Goal: Download file/media

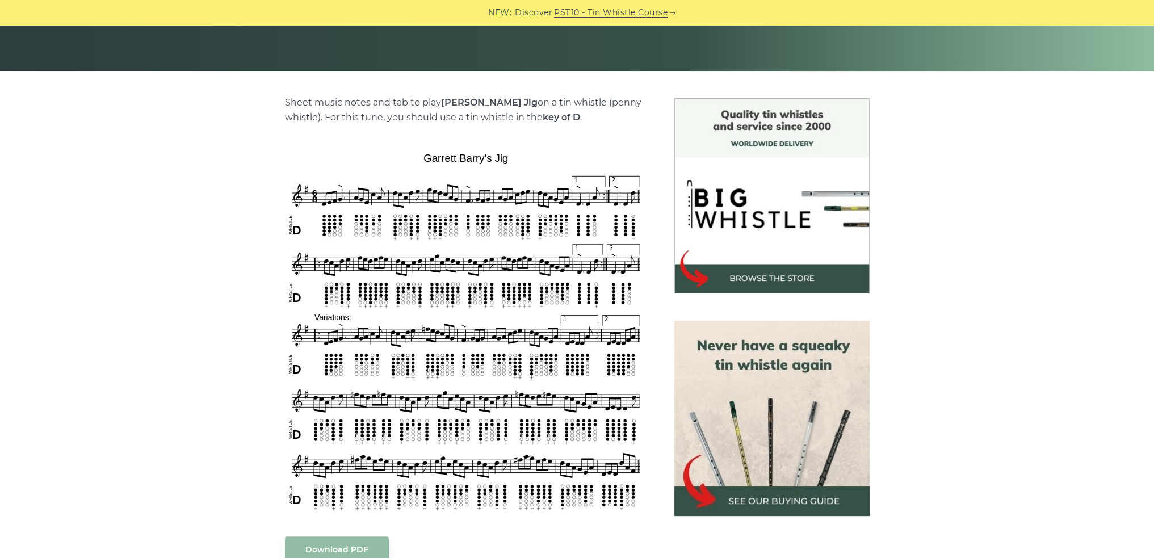
scroll to position [397, 0]
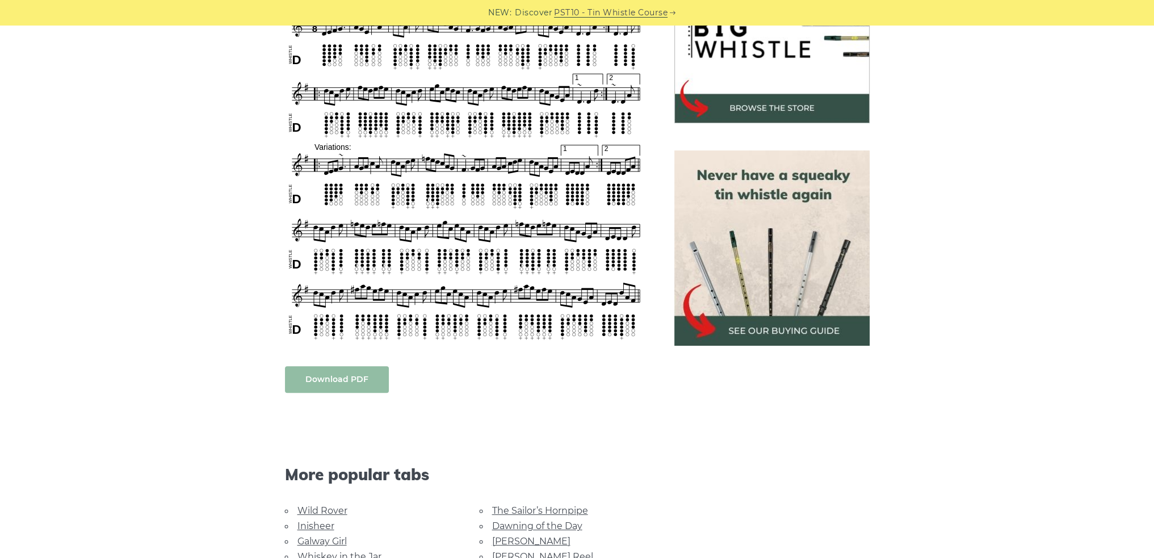
click at [347, 377] on link "Download PDF" at bounding box center [337, 379] width 104 height 27
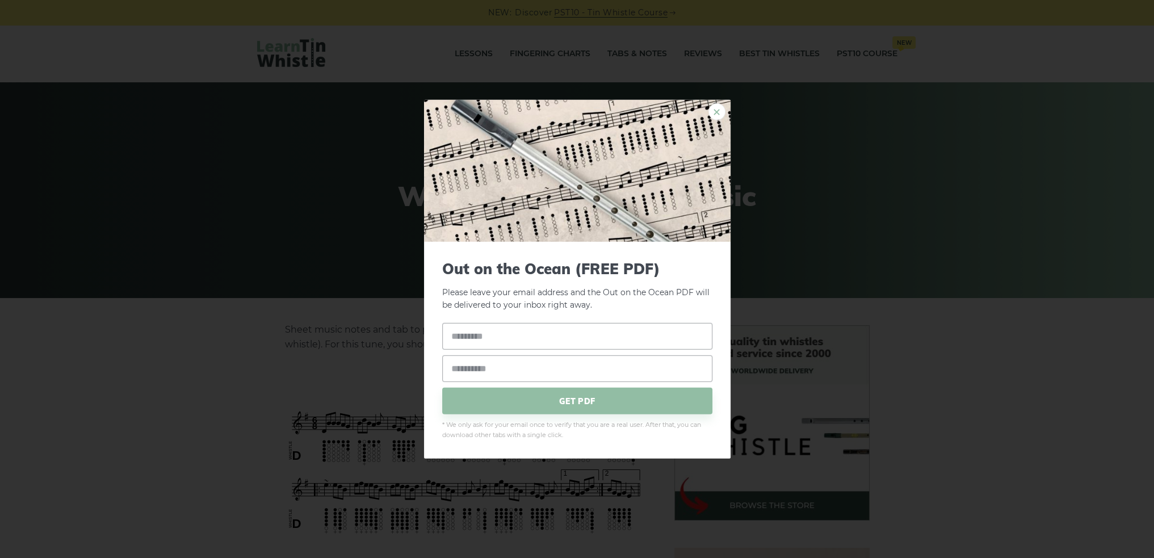
click at [715, 110] on link "×" at bounding box center [716, 111] width 17 height 17
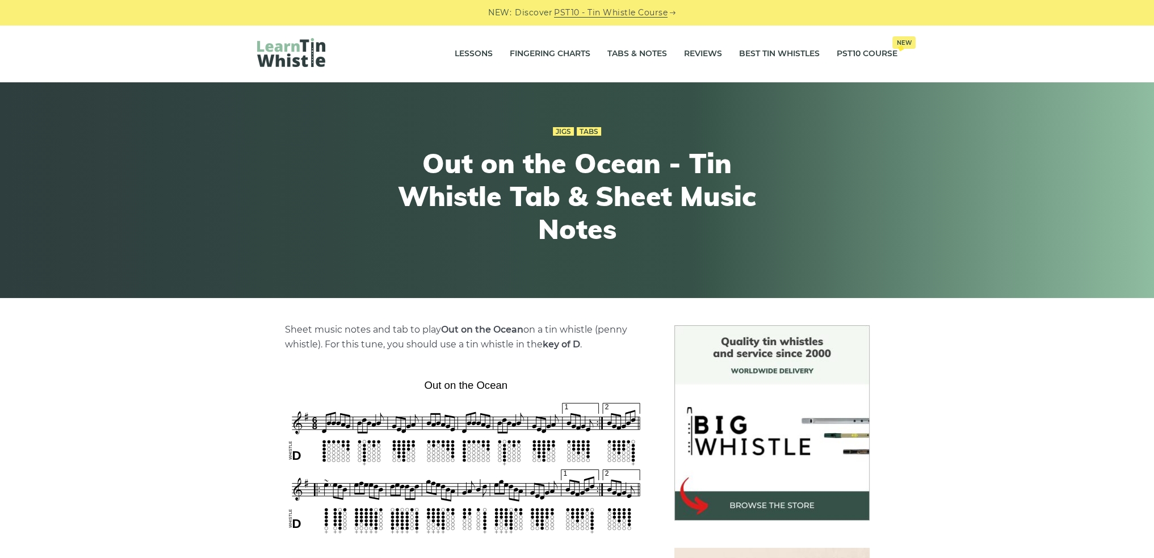
scroll to position [170, 0]
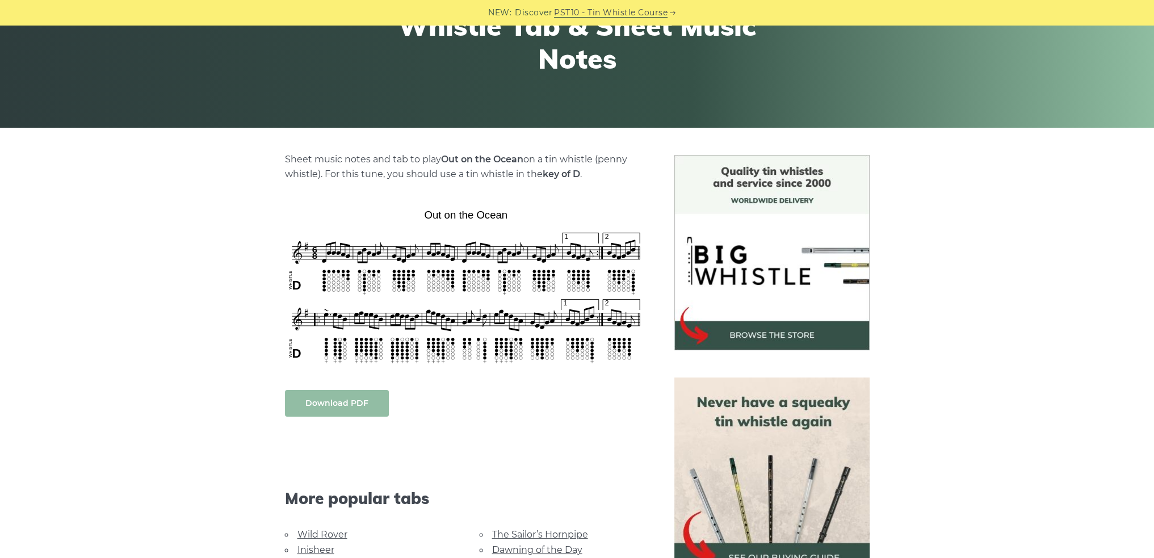
click at [334, 398] on link "Download PDF" at bounding box center [337, 403] width 104 height 27
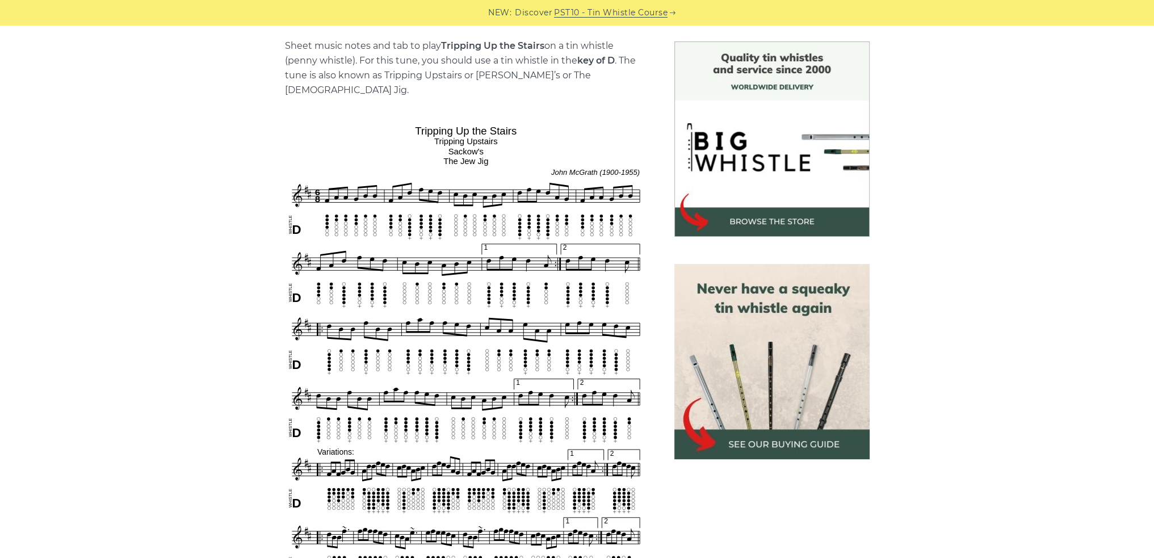
scroll to position [454, 0]
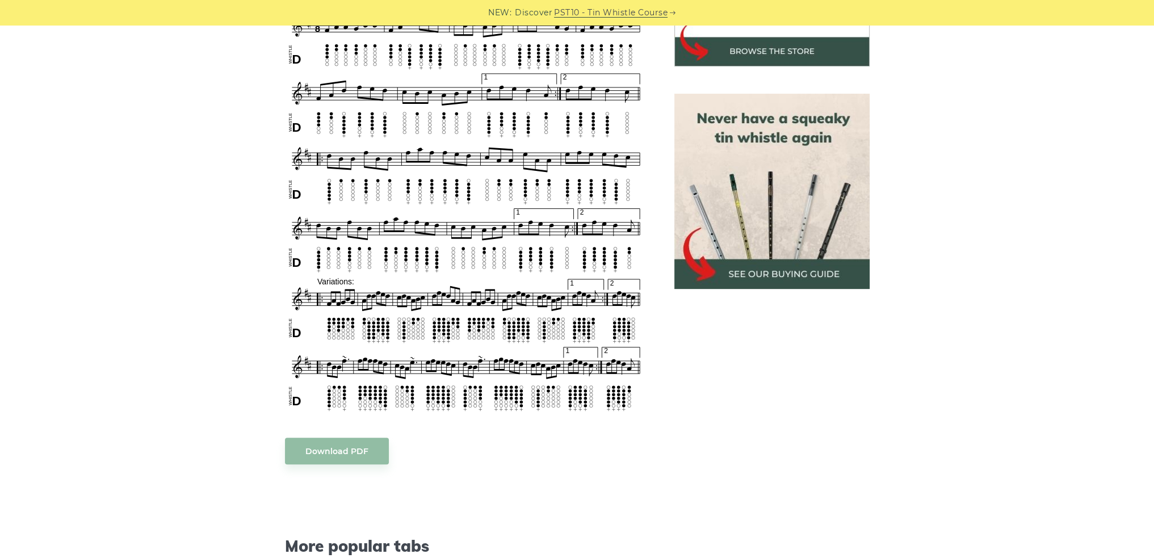
click at [367, 442] on body "NEW: Discover PST10 - Tin Whistle Course Lessons Fingering Charts Tabs & Notes …" at bounding box center [577, 524] width 1154 height 1956
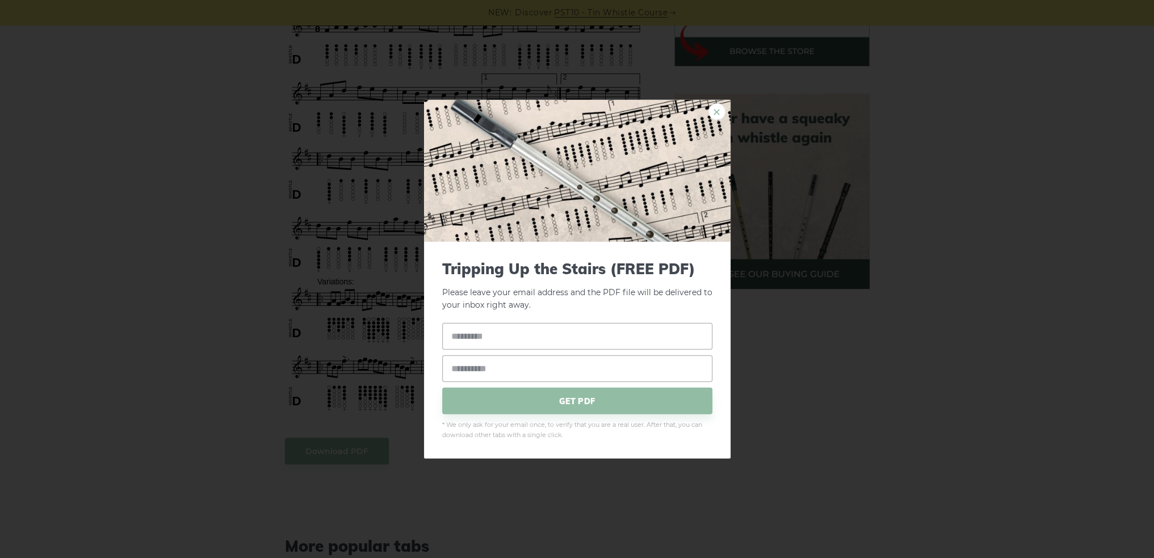
click at [717, 113] on link "×" at bounding box center [716, 111] width 17 height 17
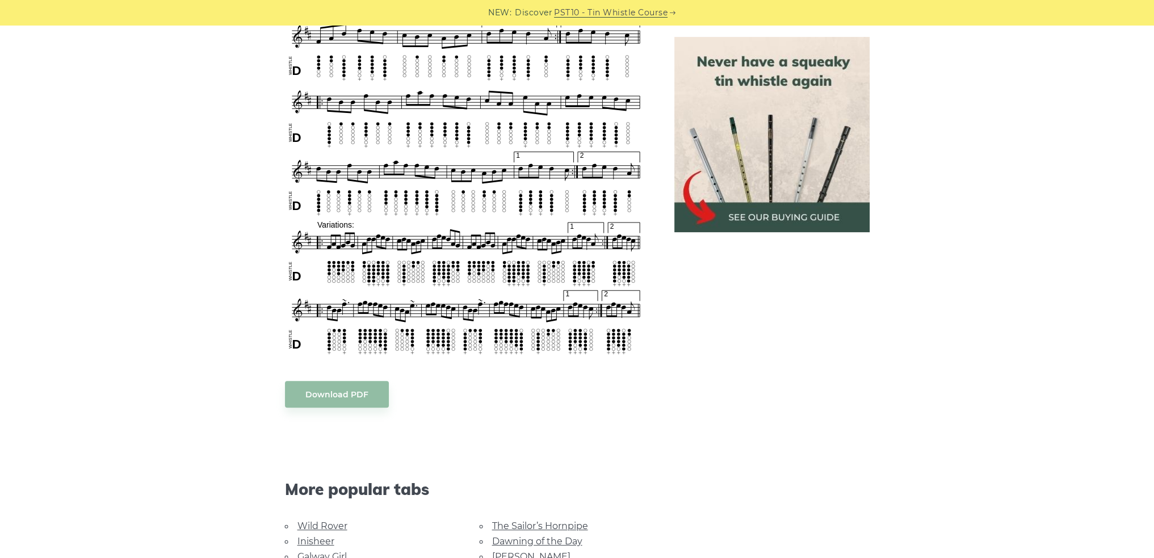
scroll to position [397, 0]
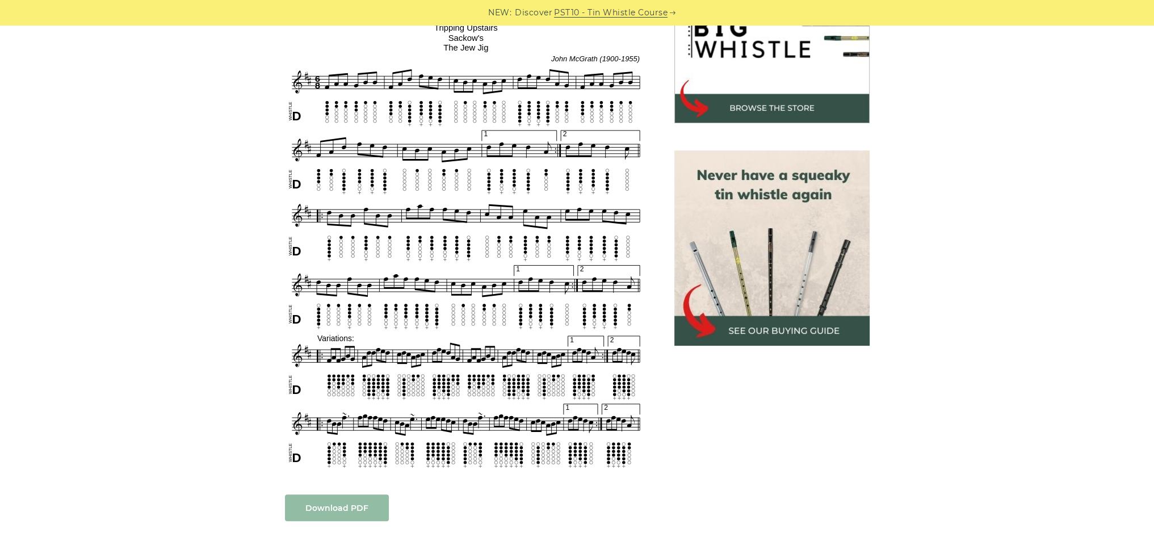
click at [337, 494] on link "Download PDF" at bounding box center [337, 507] width 104 height 27
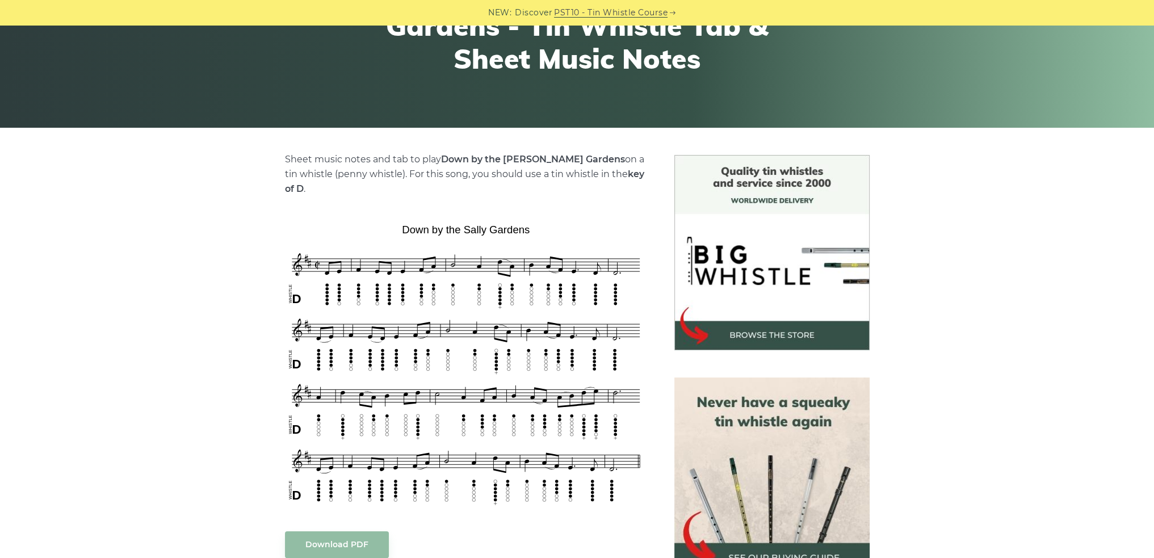
scroll to position [227, 0]
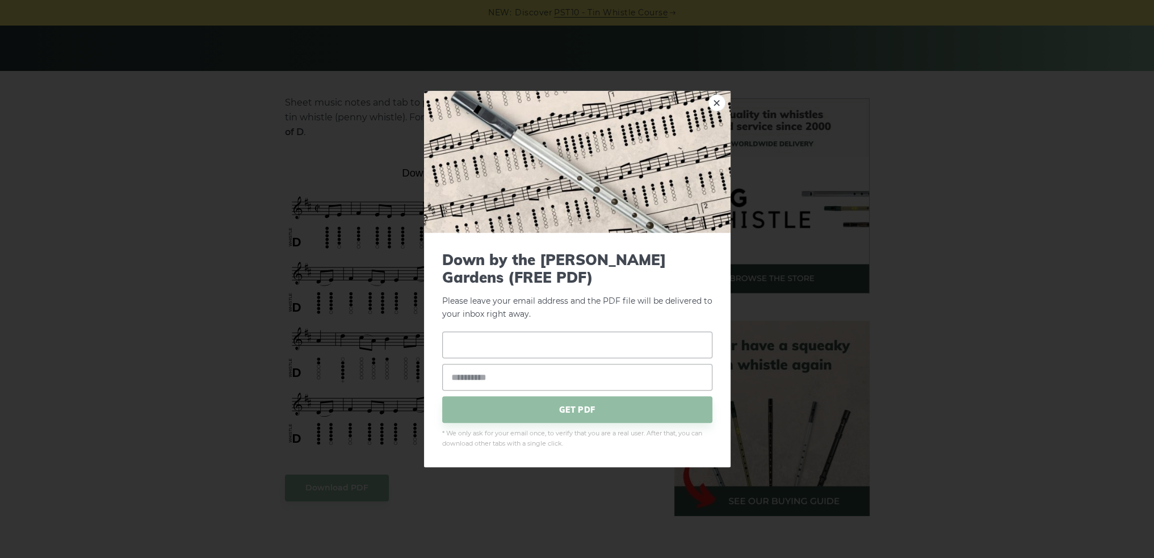
click at [482, 354] on input "text" at bounding box center [577, 345] width 270 height 27
type input "**********"
click at [488, 374] on input "email" at bounding box center [577, 377] width 270 height 27
type input "**********"
click at [568, 408] on span "GET PDF" at bounding box center [577, 410] width 270 height 27
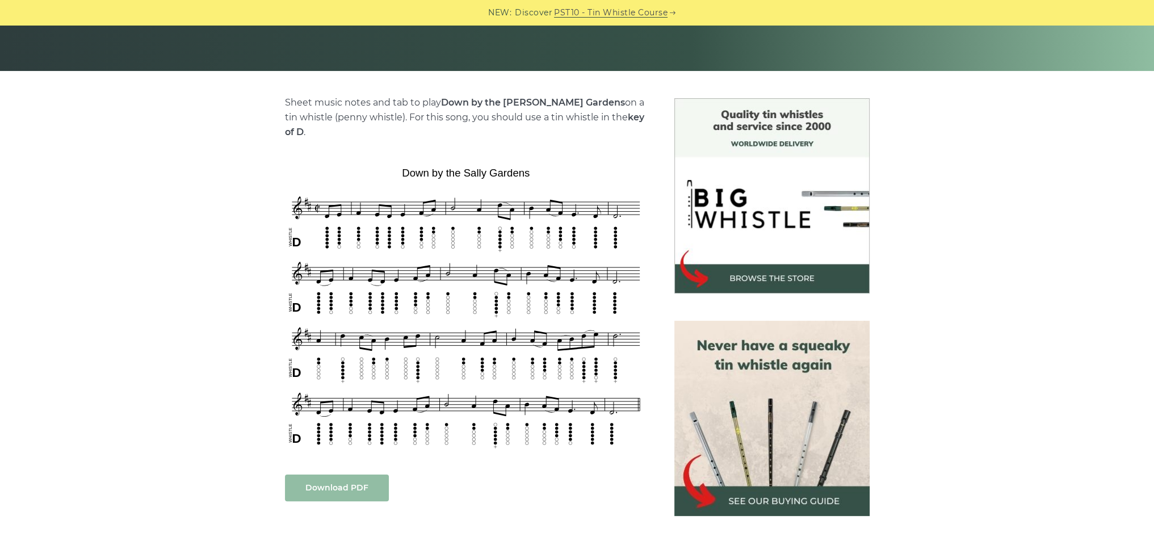
click at [322, 474] on link "Download PDF" at bounding box center [337, 487] width 104 height 27
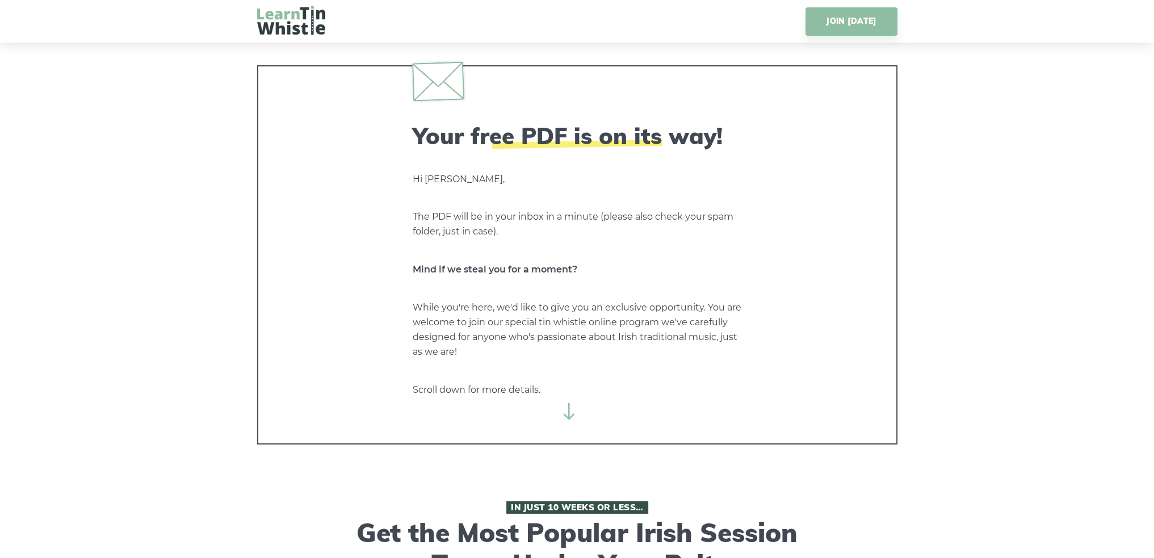
click at [573, 418] on icon at bounding box center [569, 411] width 17 height 17
